Goal: Obtain resource: Obtain resource

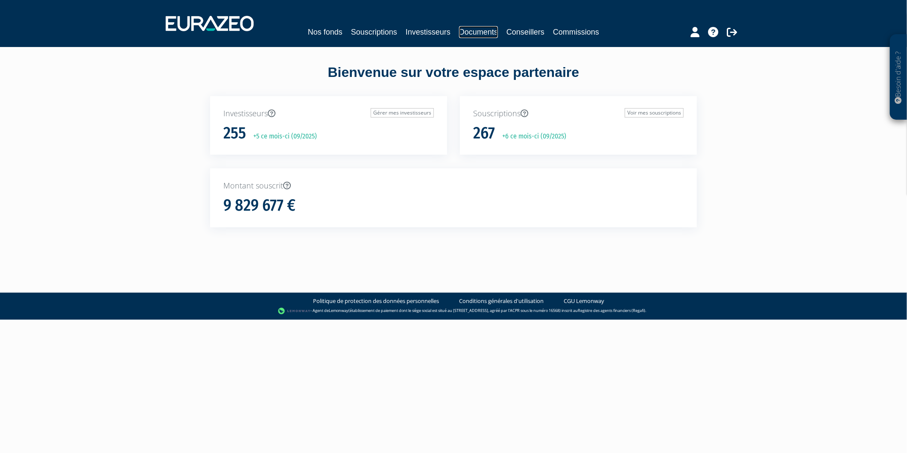
click at [481, 28] on link "Documents" at bounding box center [478, 32] width 39 height 12
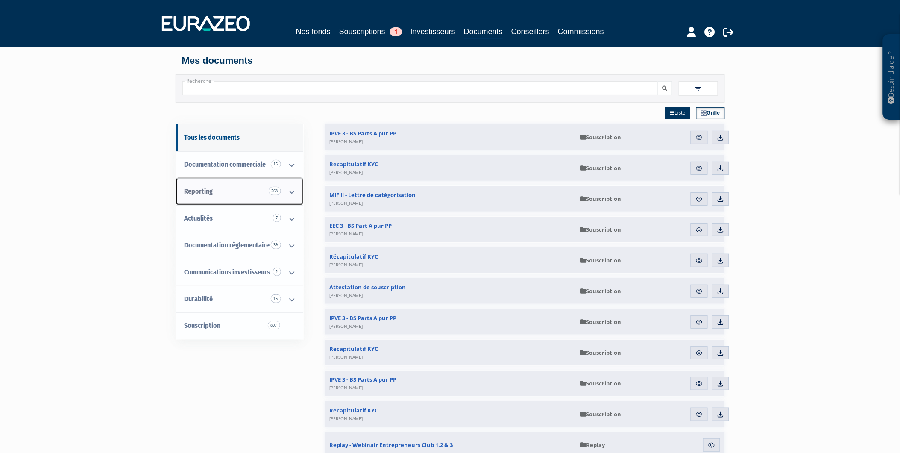
click at [233, 190] on link "Reporting 268" at bounding box center [239, 191] width 127 height 27
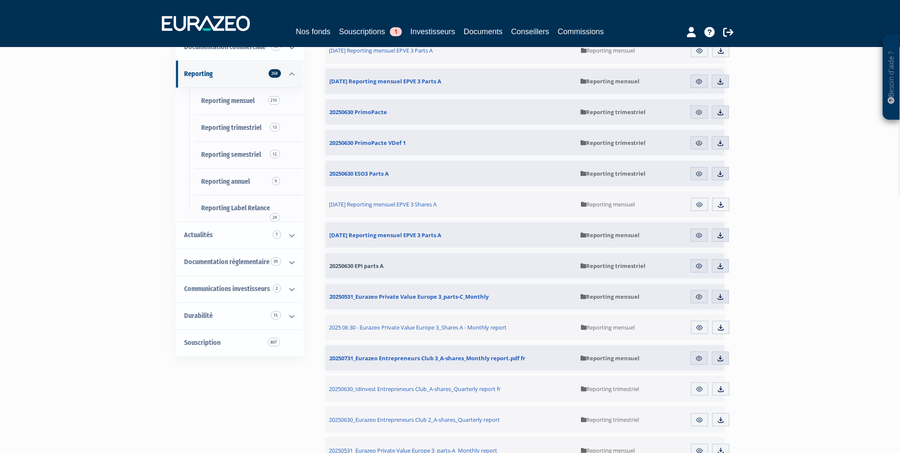
scroll to position [142, 0]
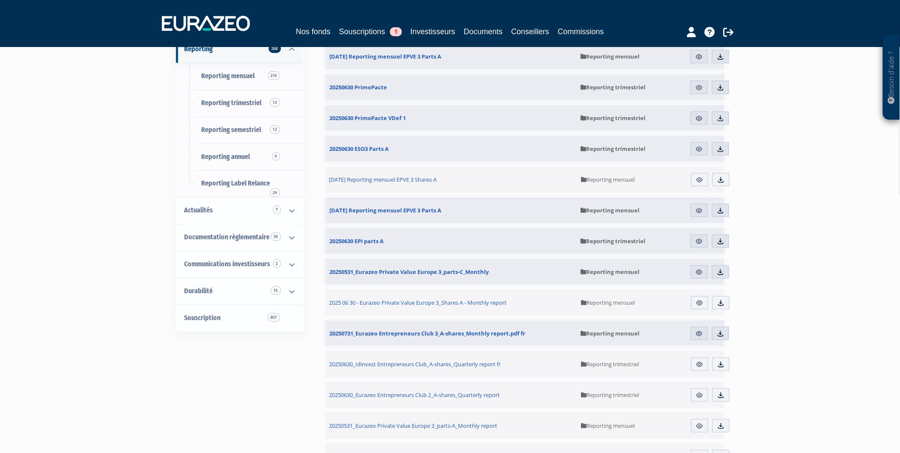
drag, startPoint x: 413, startPoint y: 370, endPoint x: 299, endPoint y: 368, distance: 113.6
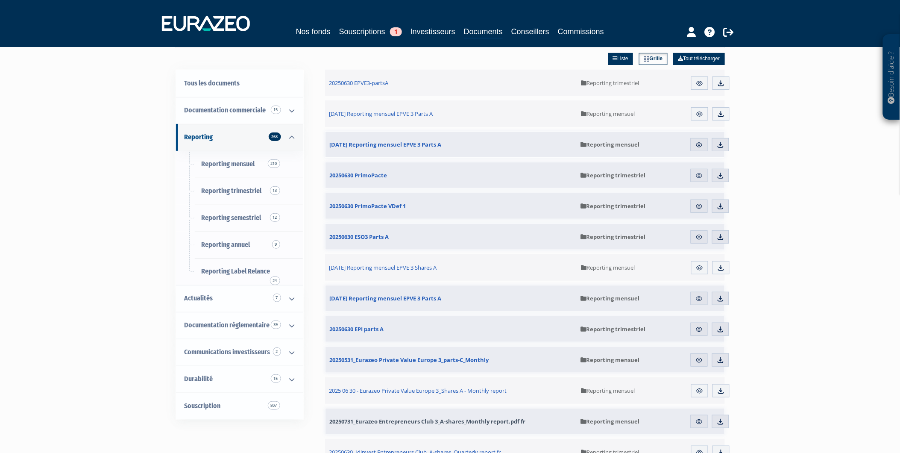
scroll to position [0, 0]
